Goal: Task Accomplishment & Management: Use online tool/utility

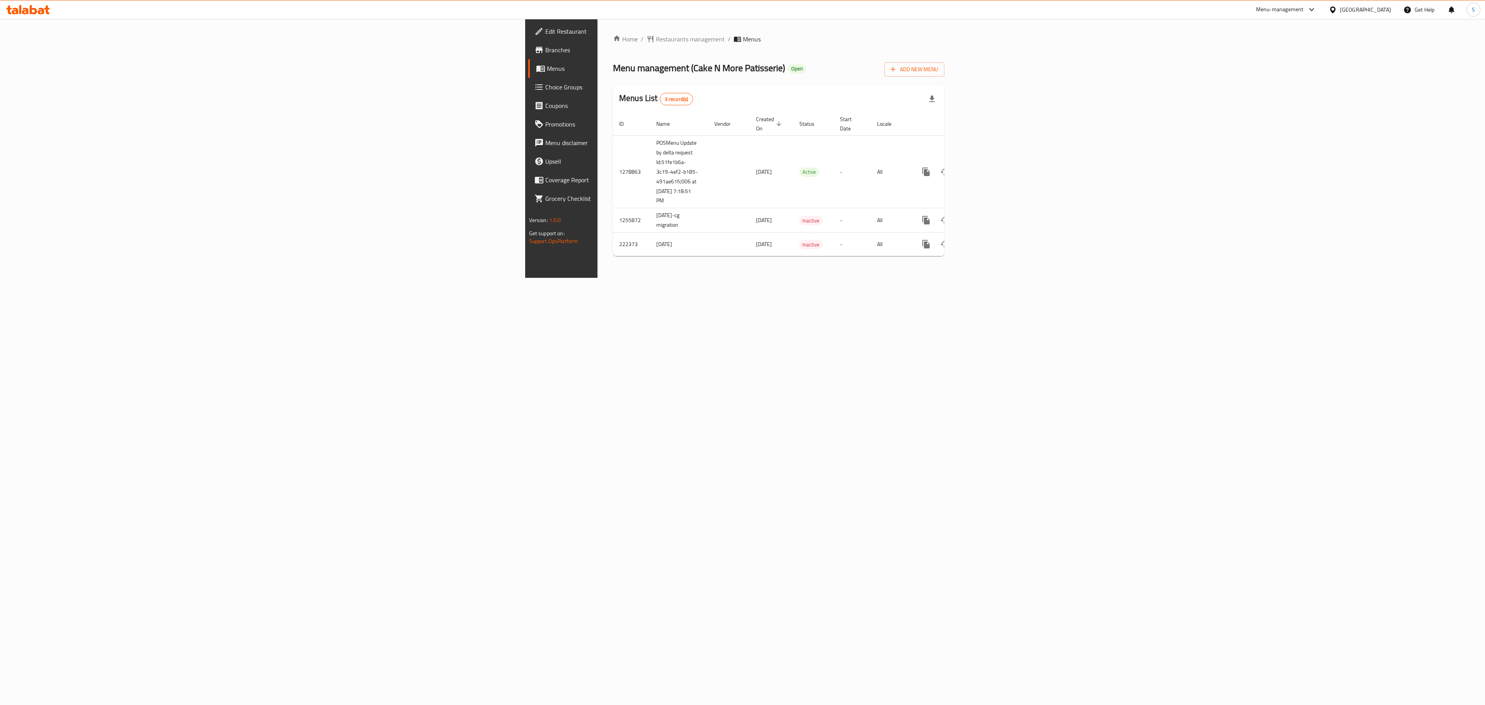
click at [545, 35] on span "Edit Restaurant" at bounding box center [656, 31] width 222 height 9
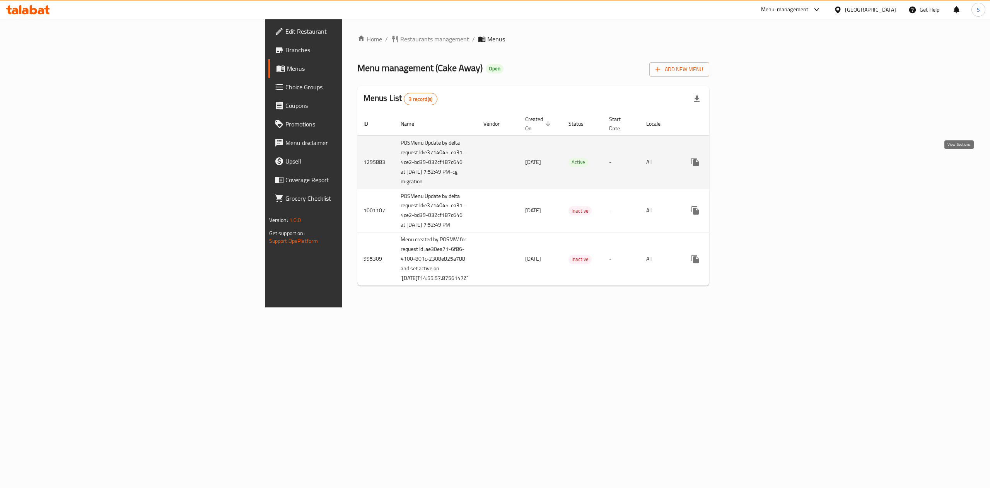
click at [756, 166] on icon "enhanced table" at bounding box center [751, 161] width 9 height 9
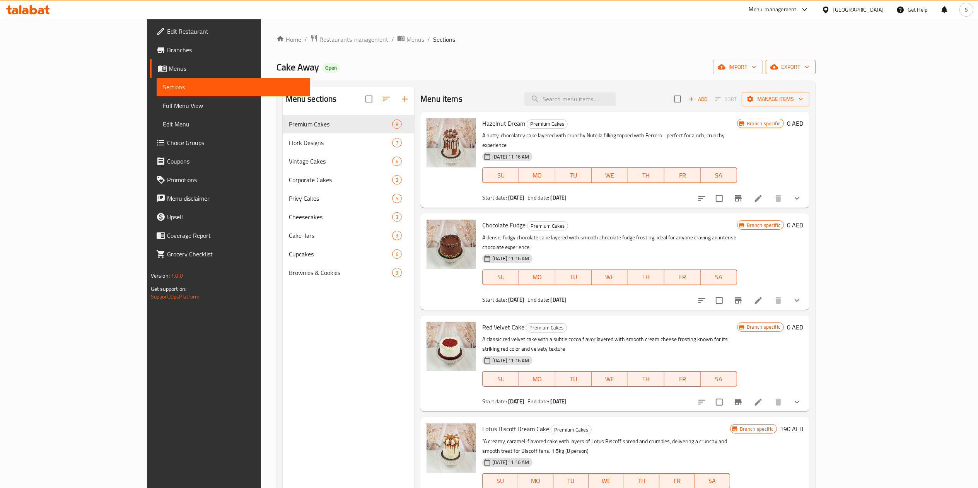
click at [811, 67] on icon "button" at bounding box center [807, 67] width 8 height 8
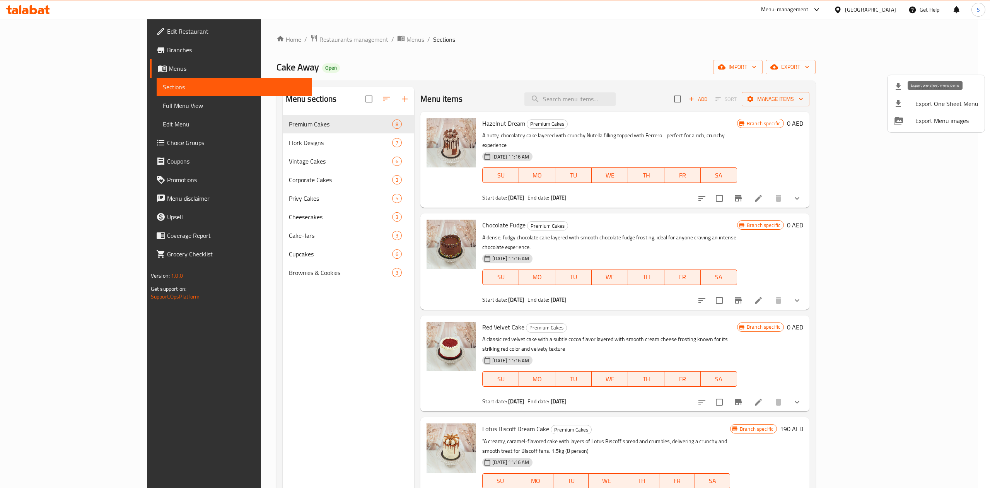
click at [947, 104] on span "Export One Sheet Menu" at bounding box center [947, 103] width 63 height 9
click at [941, 120] on span "Export Menu images" at bounding box center [947, 120] width 63 height 9
